Goal: Information Seeking & Learning: Learn about a topic

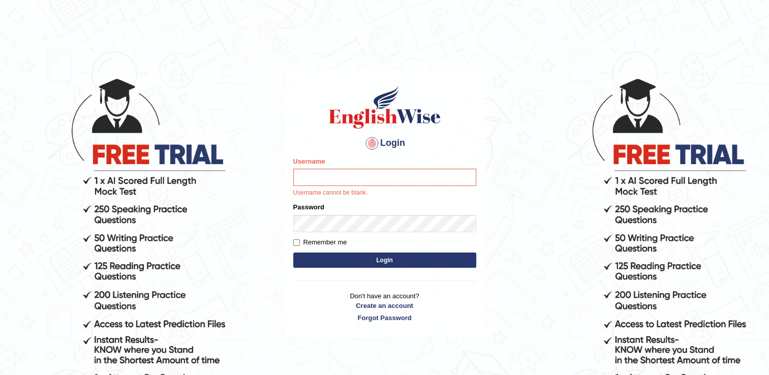
click at [408, 193] on p "Username cannot be blank." at bounding box center [384, 192] width 183 height 9
type input "mariyah25"
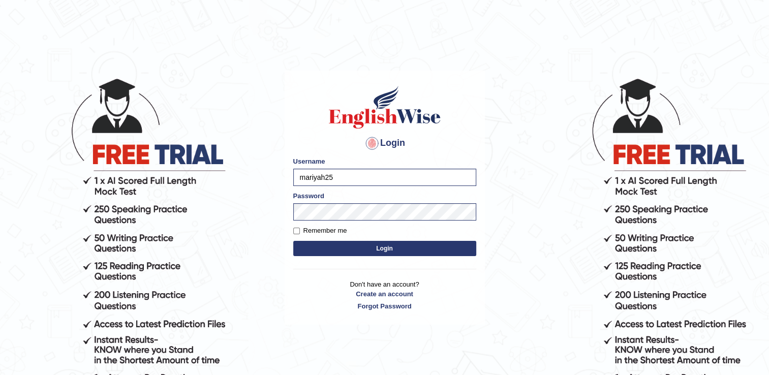
click at [364, 250] on button "Login" at bounding box center [384, 248] width 183 height 15
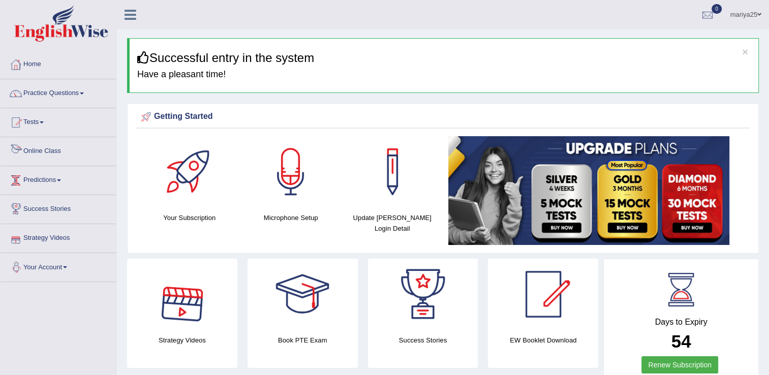
click at [53, 152] on link "Online Class" at bounding box center [59, 149] width 116 height 25
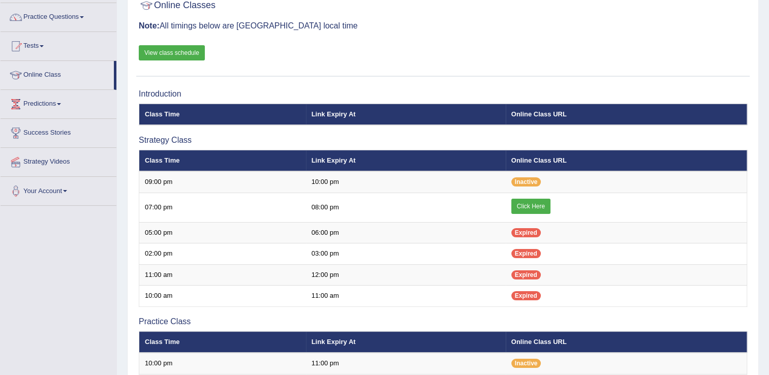
scroll to position [133, 0]
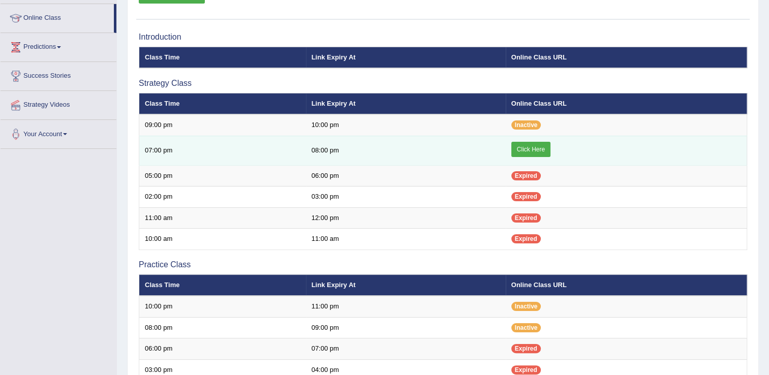
click at [522, 144] on link "Click Here" at bounding box center [530, 149] width 39 height 15
